Goal: Information Seeking & Learning: Learn about a topic

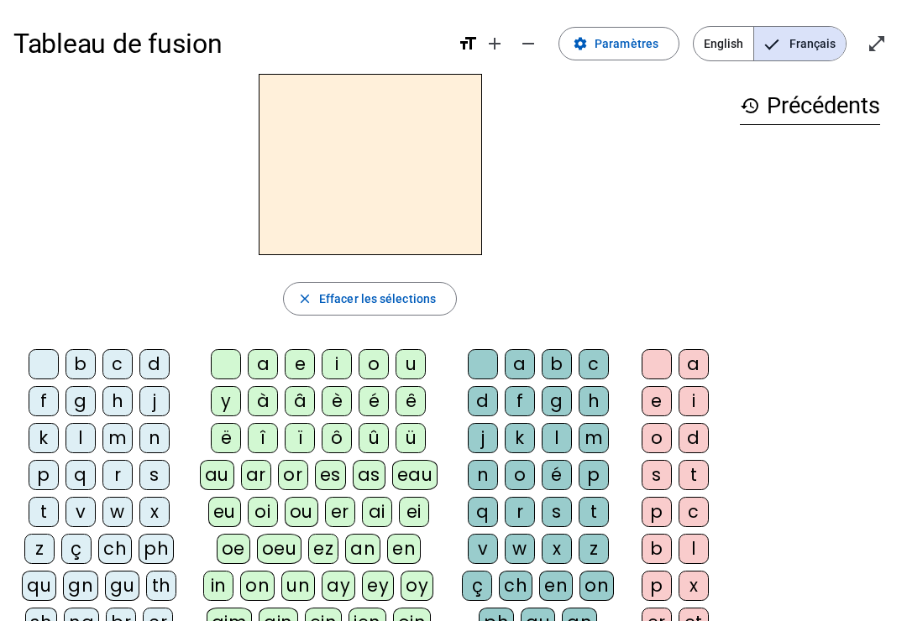
scroll to position [-9, 0]
click at [641, 29] on span at bounding box center [618, 44] width 119 height 40
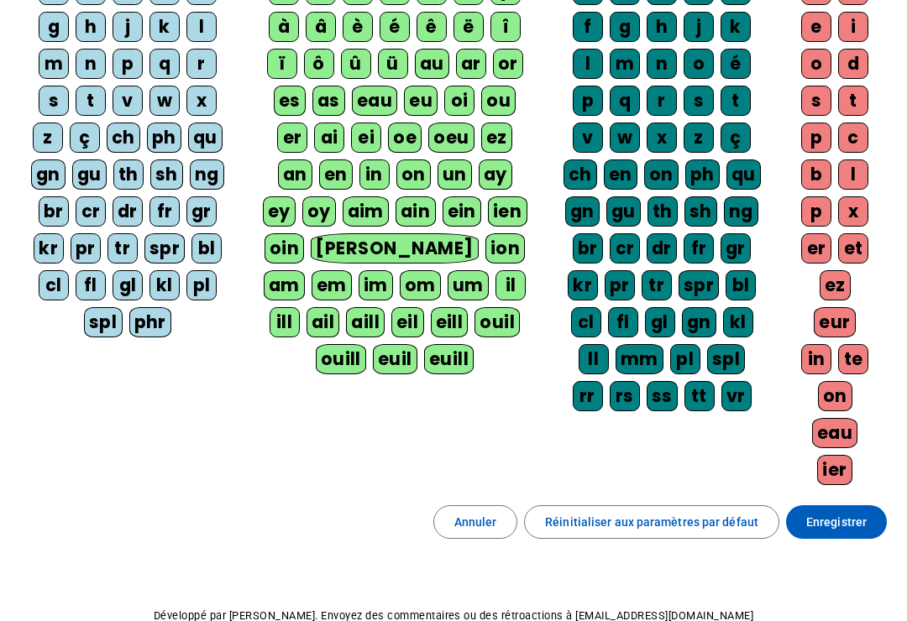
scroll to position [295, 0]
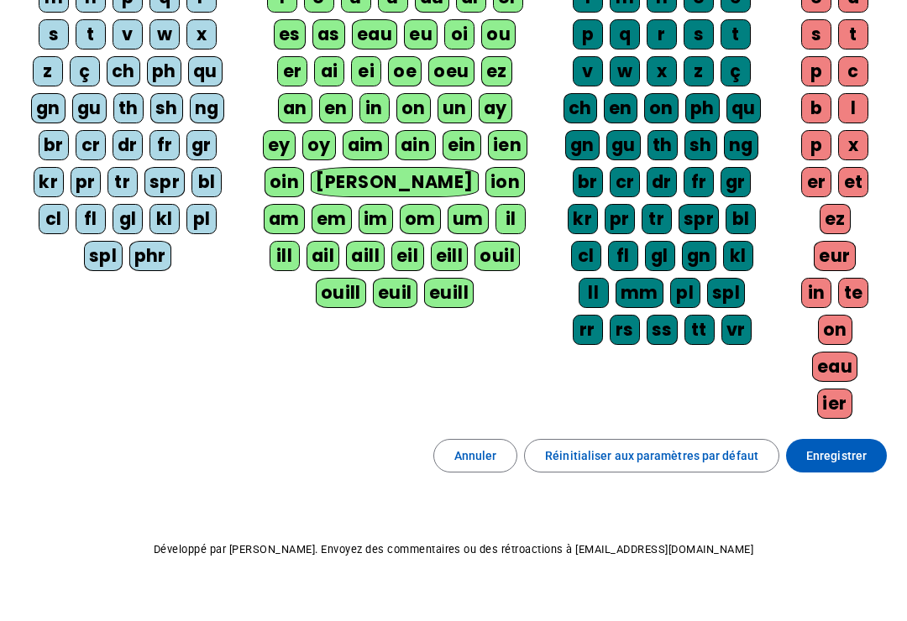
click at [619, 139] on div "gu" at bounding box center [623, 145] width 34 height 30
click at [615, 80] on div "w" at bounding box center [625, 71] width 30 height 30
click at [704, 68] on div "z" at bounding box center [698, 71] width 30 height 30
click at [847, 440] on span at bounding box center [836, 456] width 101 height 40
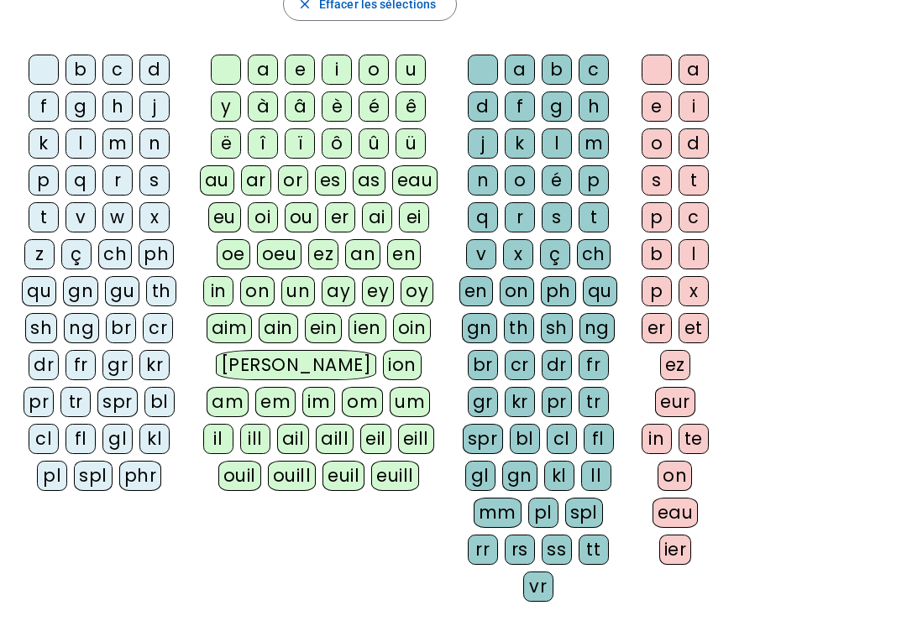
click at [860, 428] on div "history Précédents" at bounding box center [809, 183] width 167 height 809
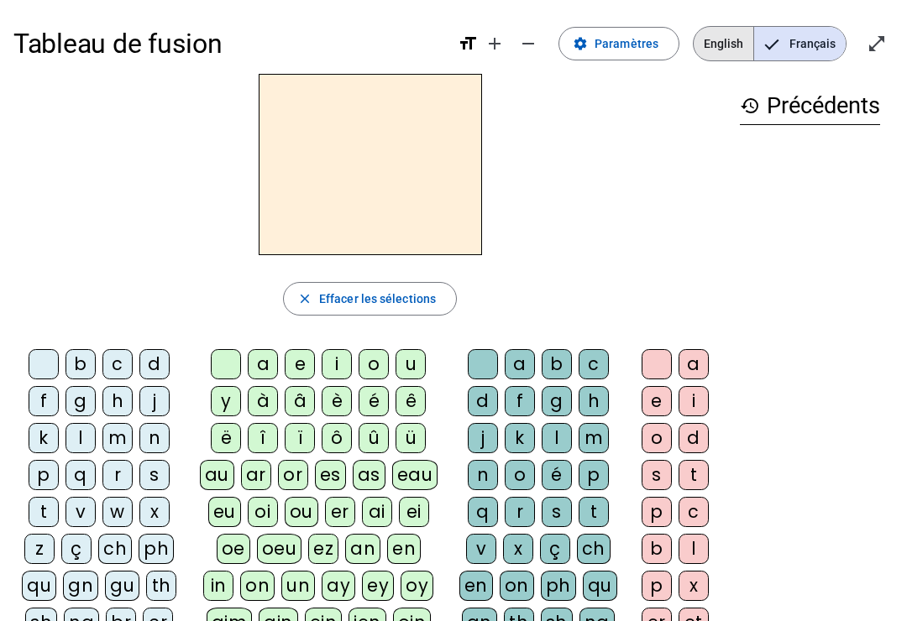
click at [726, 30] on span "English" at bounding box center [724, 44] width 60 height 34
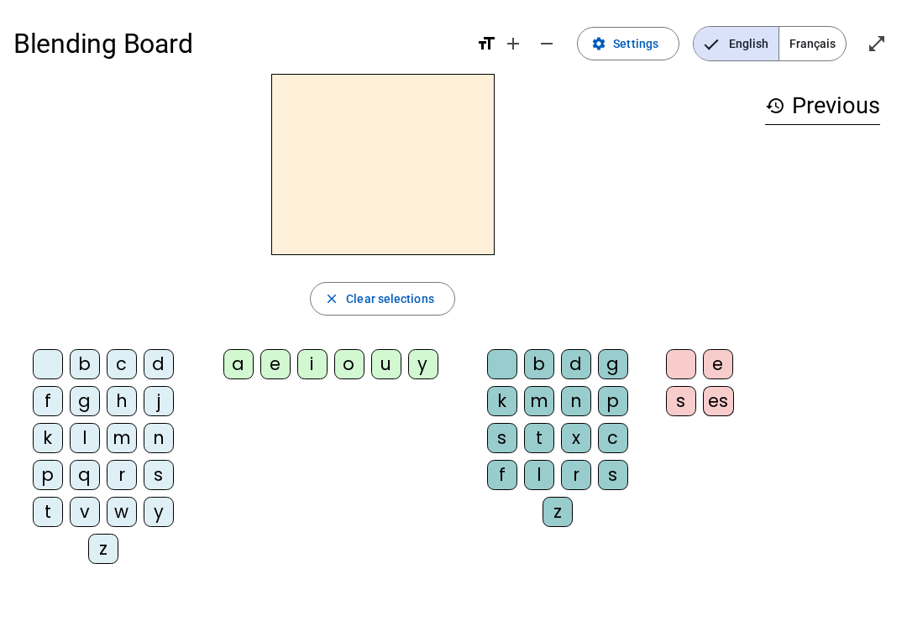
click at [822, 33] on span "Français" at bounding box center [812, 44] width 66 height 34
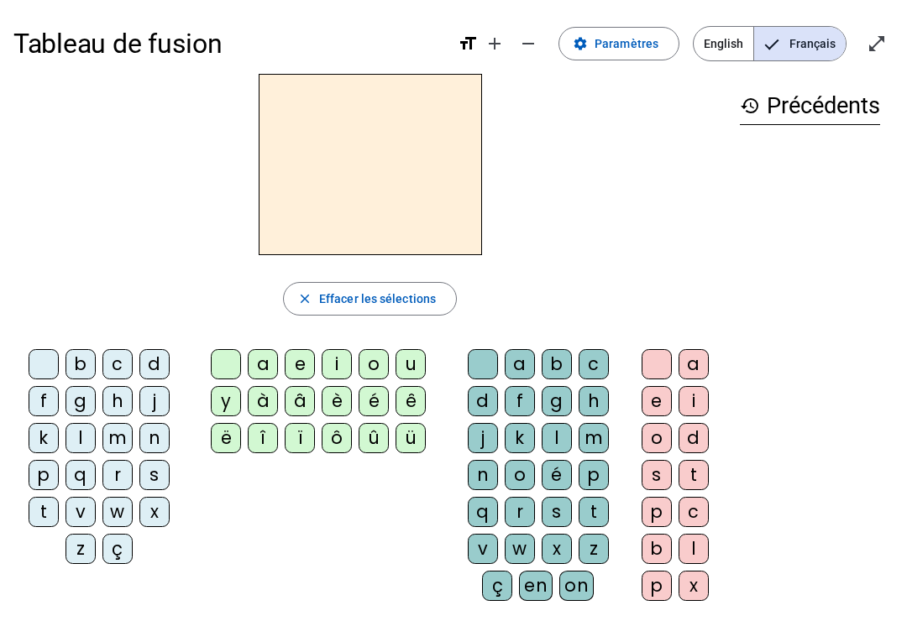
click at [714, 14] on div "Tableau de fusion format_size add remove settings Paramètres English Français o…" at bounding box center [453, 43] width 880 height 60
click at [715, 35] on span "English" at bounding box center [724, 44] width 60 height 34
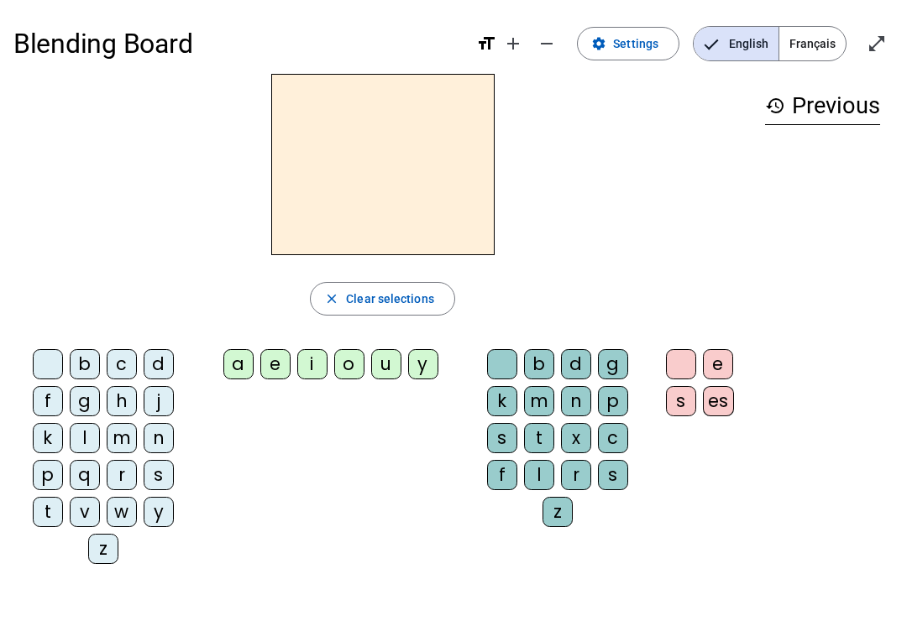
click at [783, 37] on span "Français" at bounding box center [812, 44] width 66 height 34
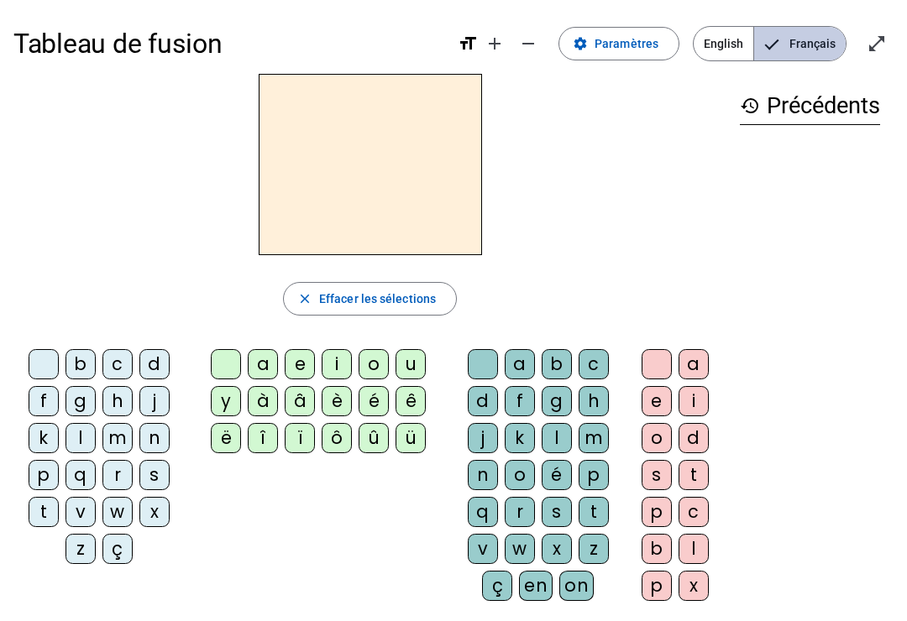
click at [821, 47] on span "Français" at bounding box center [800, 44] width 92 height 34
click at [819, 41] on span "Français" at bounding box center [800, 44] width 92 height 34
click at [108, 436] on div "m" at bounding box center [117, 438] width 30 height 30
click at [251, 353] on div "a" at bounding box center [263, 364] width 30 height 30
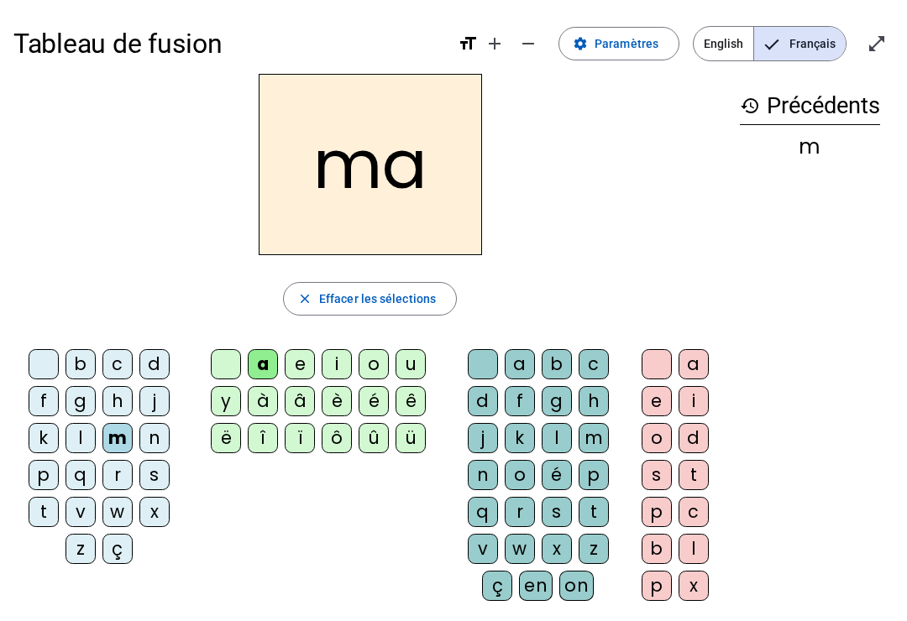
click at [55, 510] on div "t" at bounding box center [44, 512] width 30 height 30
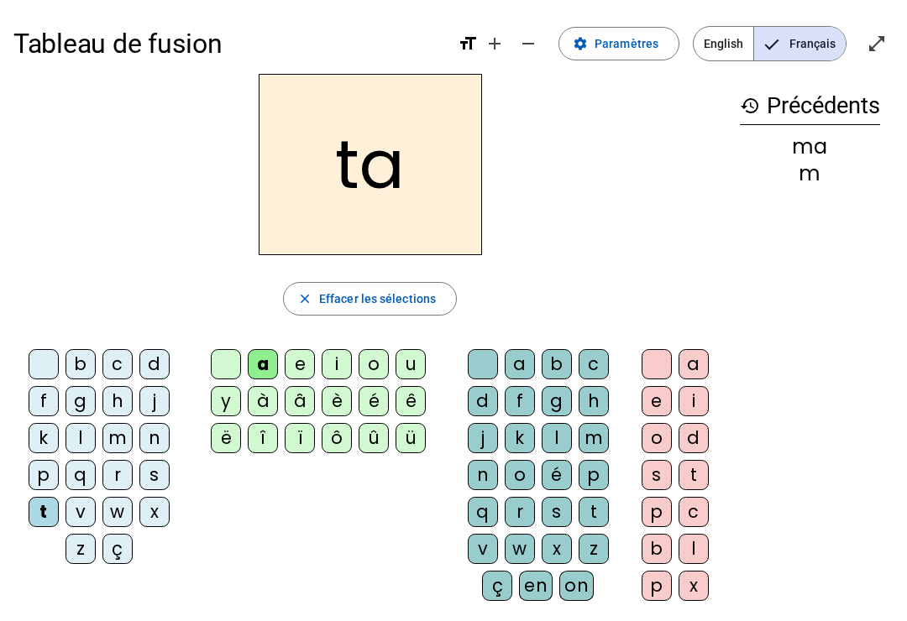
click at [76, 442] on div "l" at bounding box center [80, 438] width 30 height 30
click at [559, 505] on div "s" at bounding box center [557, 512] width 30 height 30
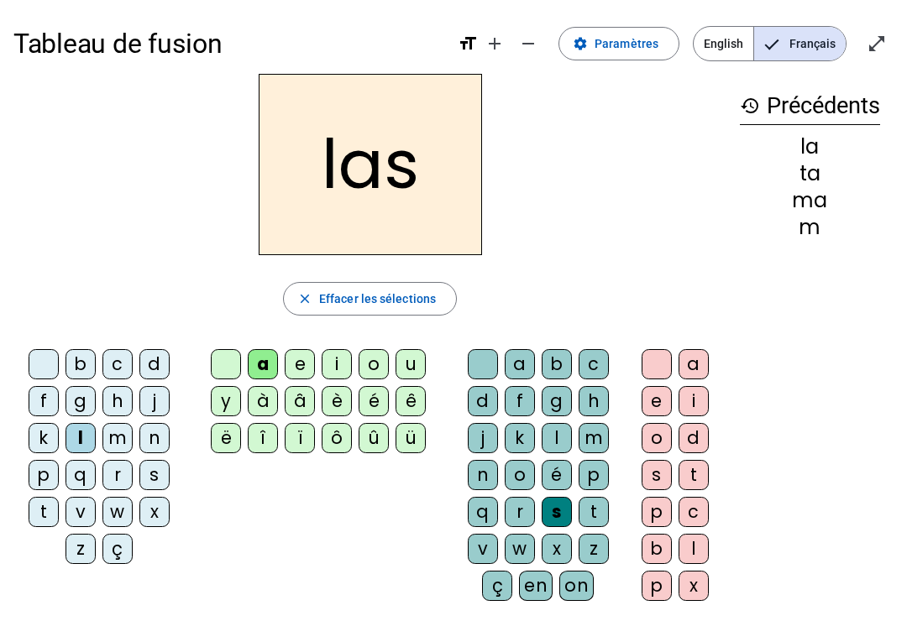
click at [45, 520] on div "t" at bounding box center [44, 512] width 30 height 30
click at [556, 510] on div "s" at bounding box center [557, 512] width 30 height 30
click at [485, 358] on div at bounding box center [483, 364] width 30 height 30
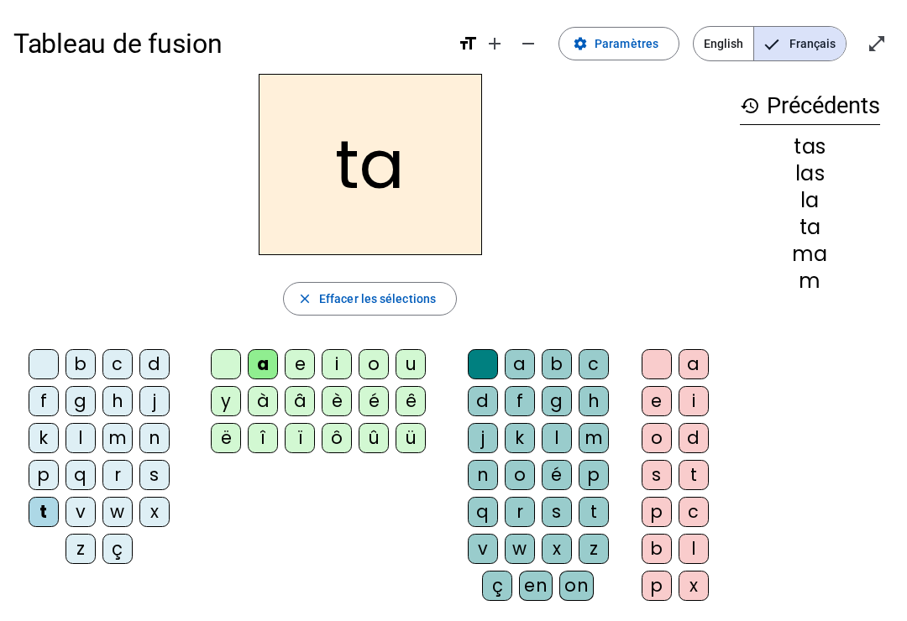
click at [43, 512] on div "t" at bounding box center [44, 512] width 30 height 30
click at [42, 369] on div at bounding box center [44, 364] width 30 height 30
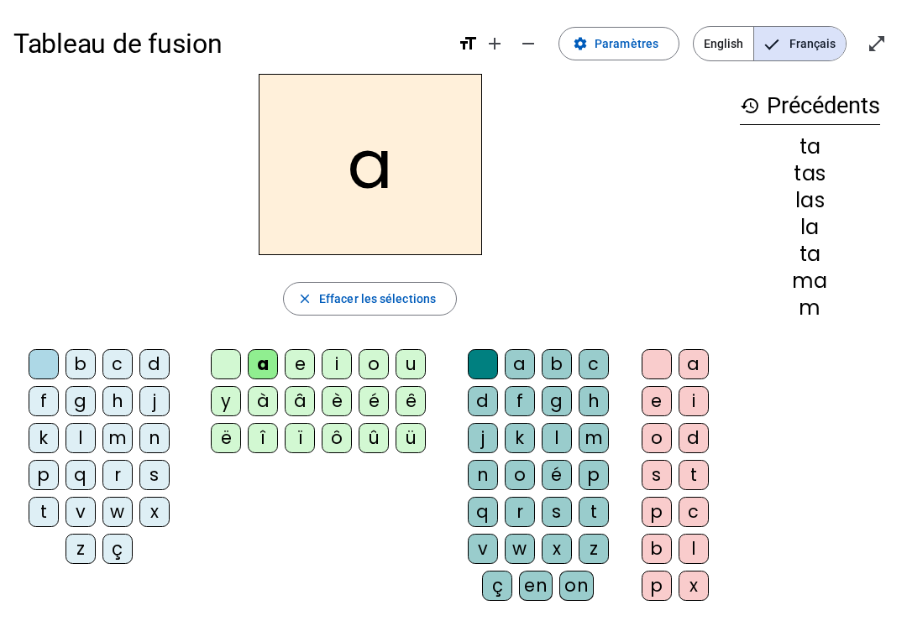
click at [76, 436] on div "l" at bounding box center [80, 438] width 30 height 30
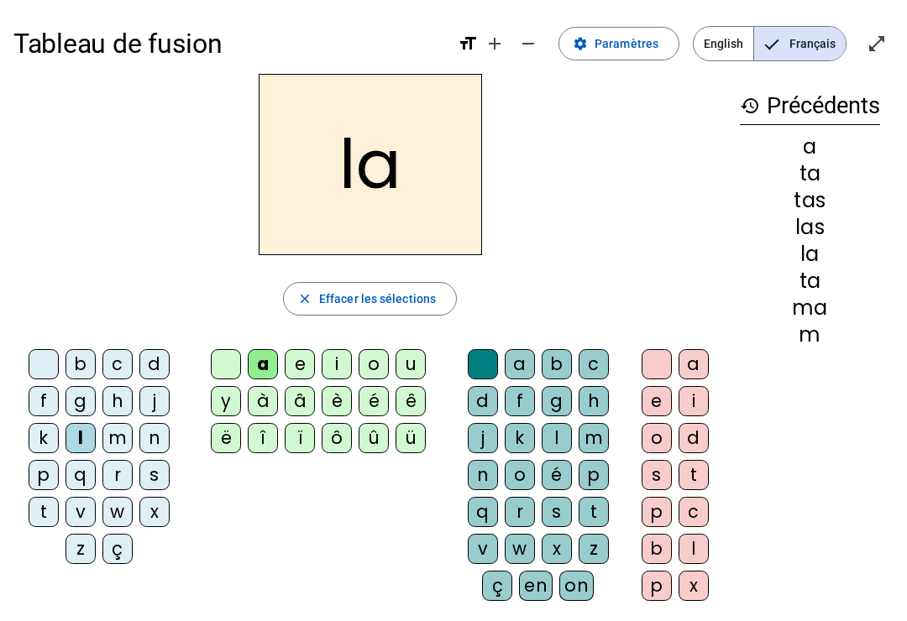
click at [34, 362] on div at bounding box center [44, 364] width 30 height 30
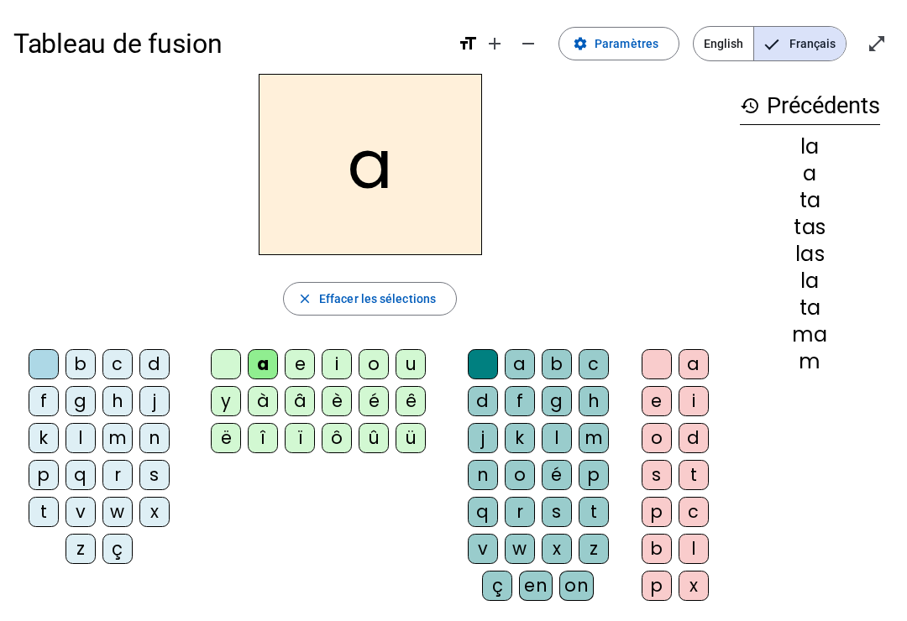
click at [165, 475] on div "s" at bounding box center [154, 475] width 30 height 30
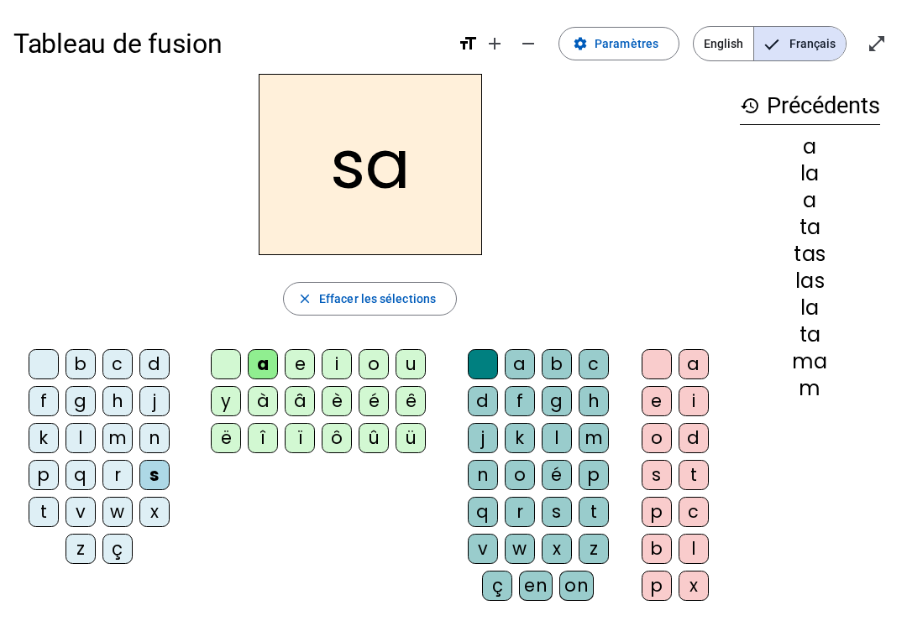
click at [697, 548] on div "l" at bounding box center [693, 549] width 30 height 30
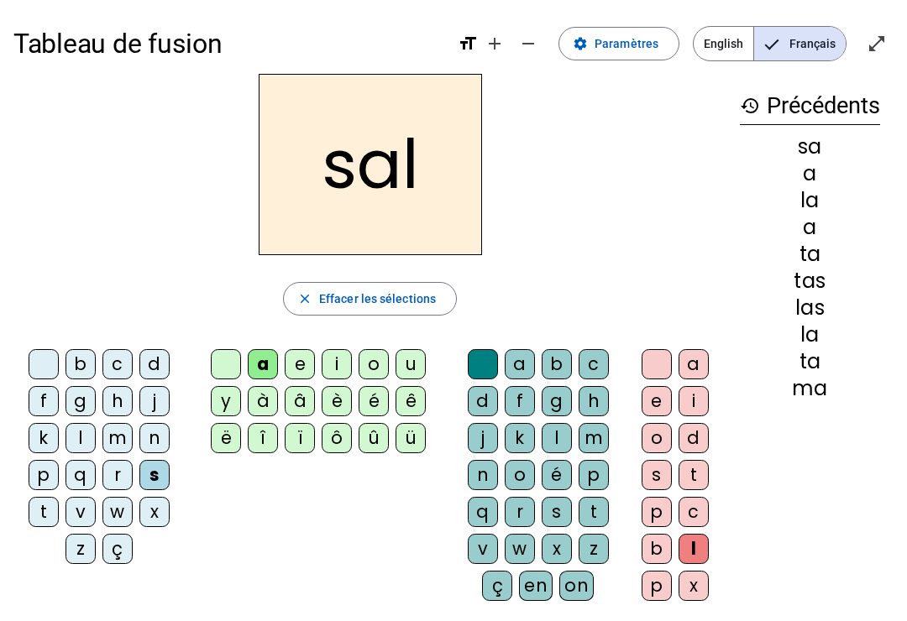
click at [117, 452] on div "m" at bounding box center [117, 438] width 30 height 30
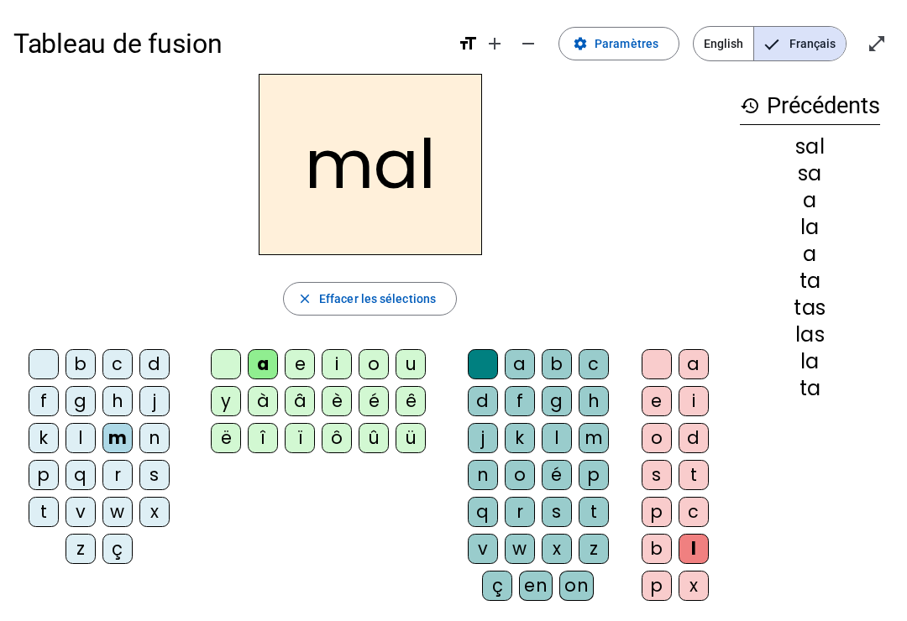
click at [84, 357] on div "b" at bounding box center [80, 364] width 30 height 30
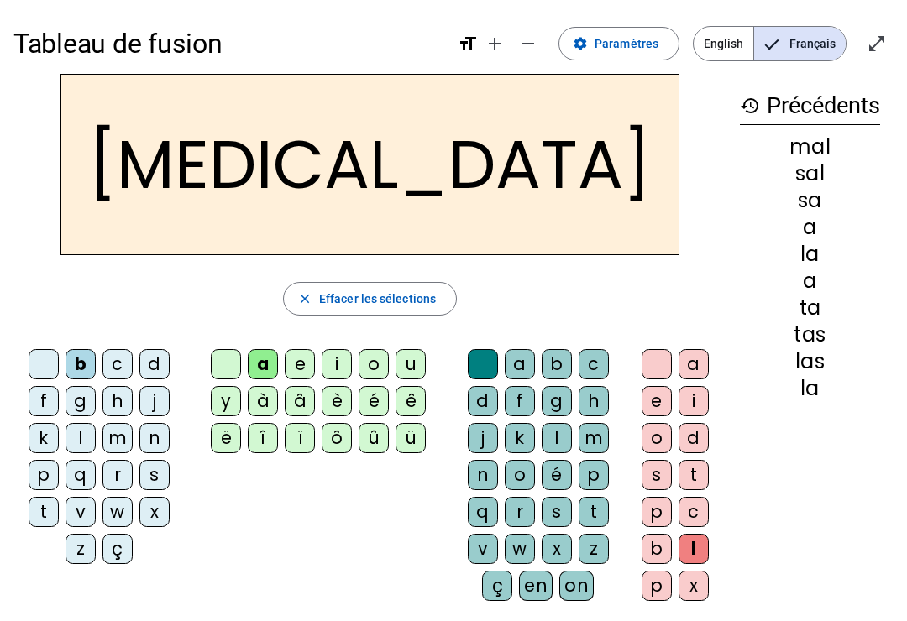
click at [695, 507] on div "c" at bounding box center [693, 512] width 30 height 30
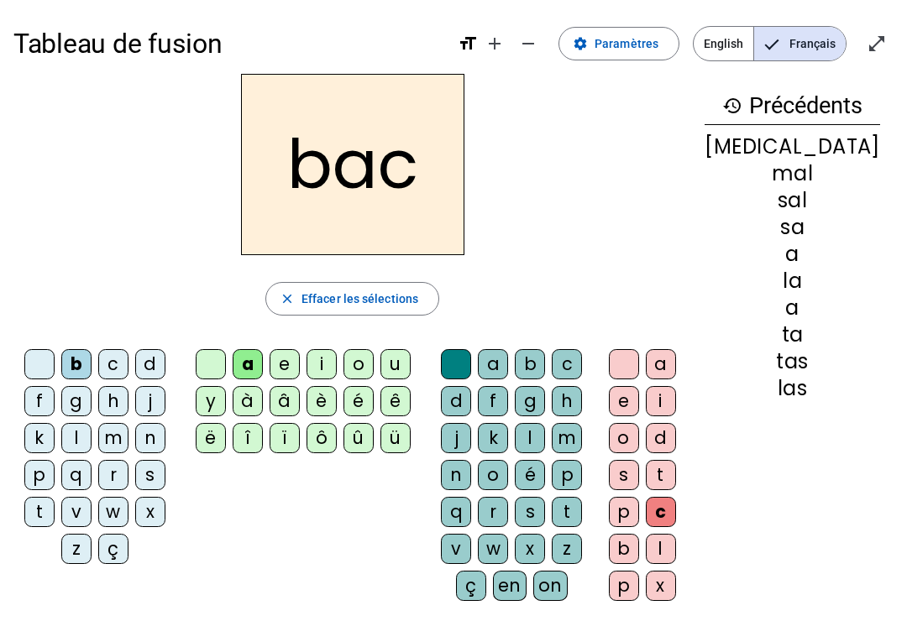
click at [639, 473] on div "s" at bounding box center [624, 475] width 30 height 30
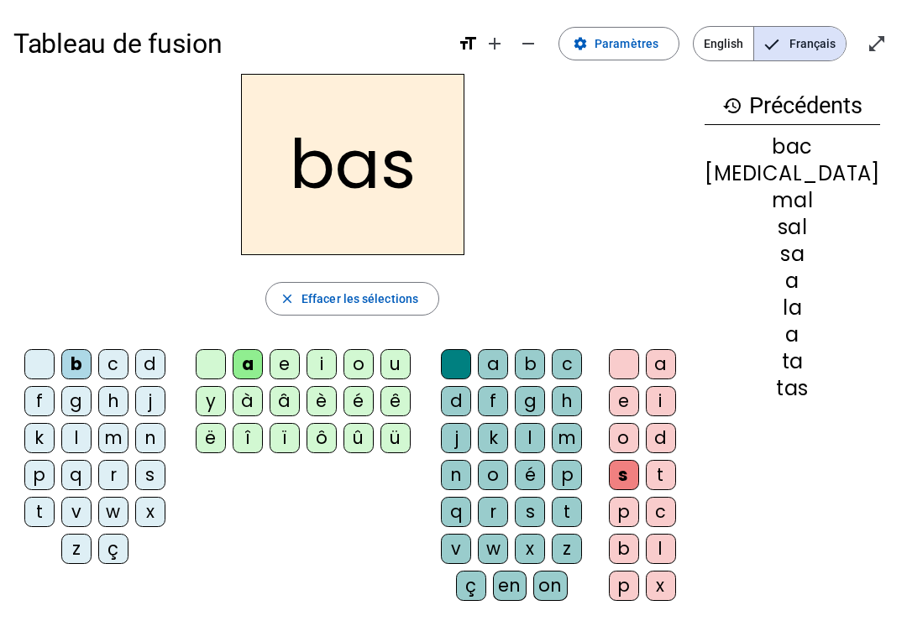
click at [48, 468] on div "p" at bounding box center [39, 475] width 30 height 30
